Goal: Information Seeking & Learning: Check status

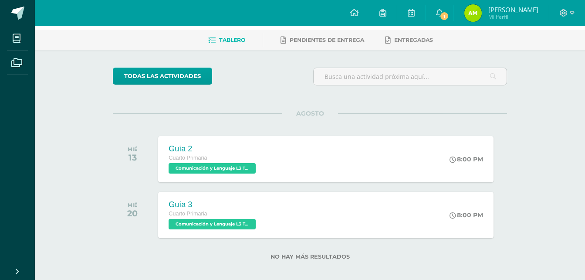
scroll to position [44, 0]
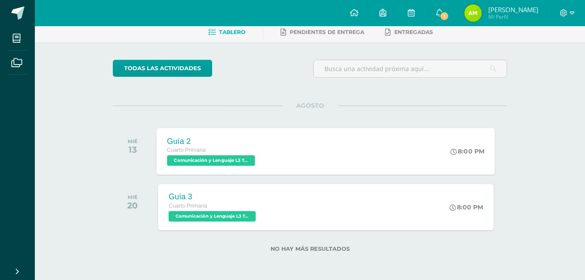
click at [183, 160] on span "Comunicación y Lenguaje L3 Terce Idioma 'A'" at bounding box center [211, 160] width 88 height 10
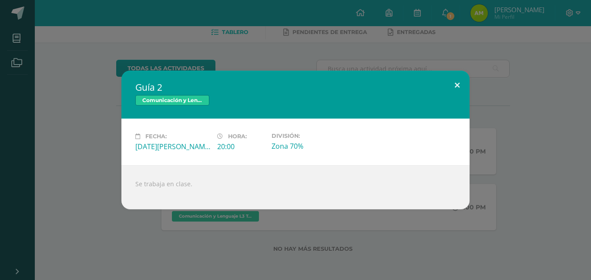
click at [465, 87] on button at bounding box center [457, 86] width 25 height 30
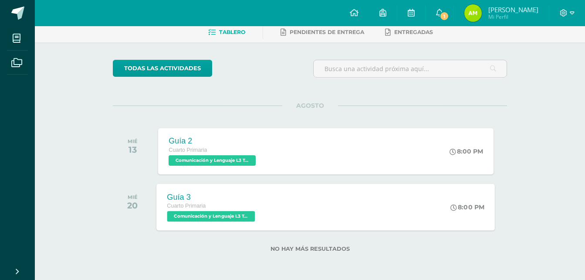
click at [267, 218] on div "Guía 3 Cuarto Primaria Comunicación y Lenguaje L3 Terce Idioma 'A'" at bounding box center [212, 206] width 111 height 47
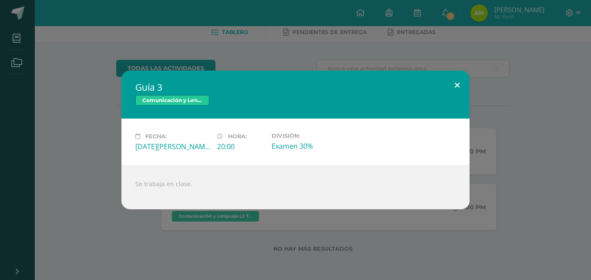
click at [464, 94] on button at bounding box center [457, 86] width 25 height 30
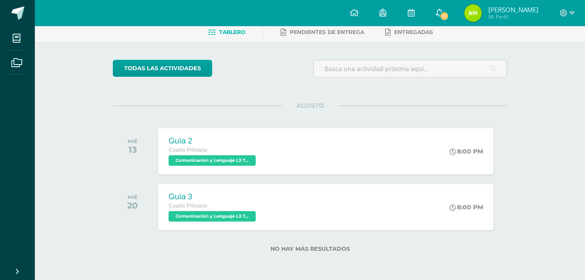
click at [434, 11] on link "1" at bounding box center [439, 13] width 28 height 26
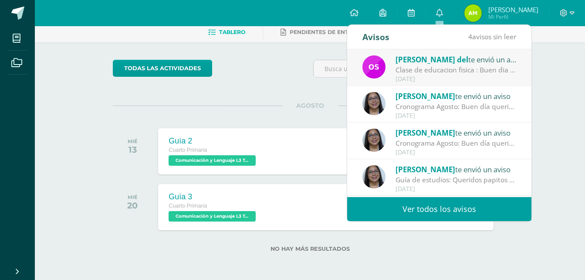
click at [435, 63] on div "[PERSON_NAME] del te envió un aviso" at bounding box center [455, 59] width 121 height 11
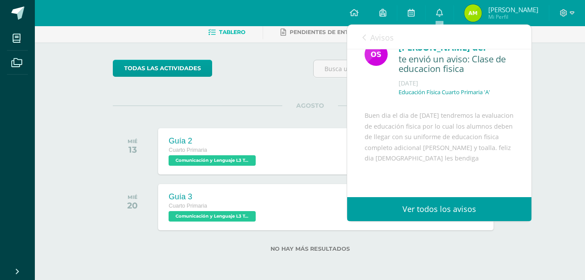
scroll to position [23, 0]
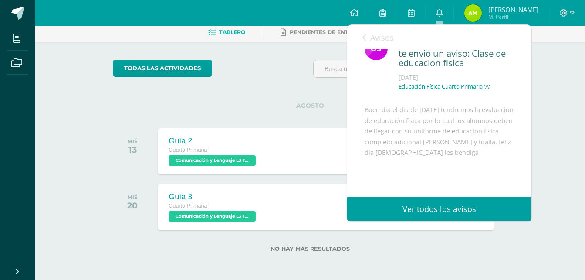
click at [358, 28] on div "Avisos 3 avisos sin leer Avisos" at bounding box center [439, 37] width 184 height 24
click at [368, 41] on link "Avisos" at bounding box center [377, 37] width 31 height 25
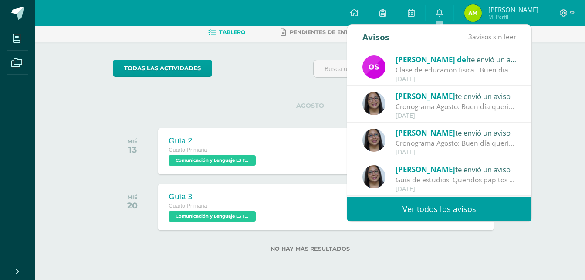
click at [368, 41] on div "Avisos" at bounding box center [375, 37] width 27 height 24
click at [368, 42] on div "Avisos" at bounding box center [375, 37] width 27 height 24
click at [272, 73] on div "todas las Actividades" at bounding box center [192, 72] width 167 height 25
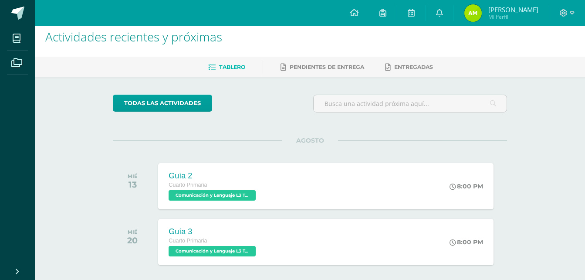
scroll to position [0, 0]
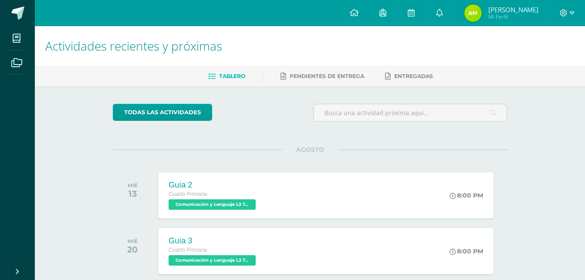
drag, startPoint x: 586, startPoint y: 7, endPoint x: 205, endPoint y: 147, distance: 406.5
click at [205, 147] on div "todas las Actividades No tienes actividades Échale un vistazo a los demás perío…" at bounding box center [309, 204] width 429 height 237
